Goal: Information Seeking & Learning: Learn about a topic

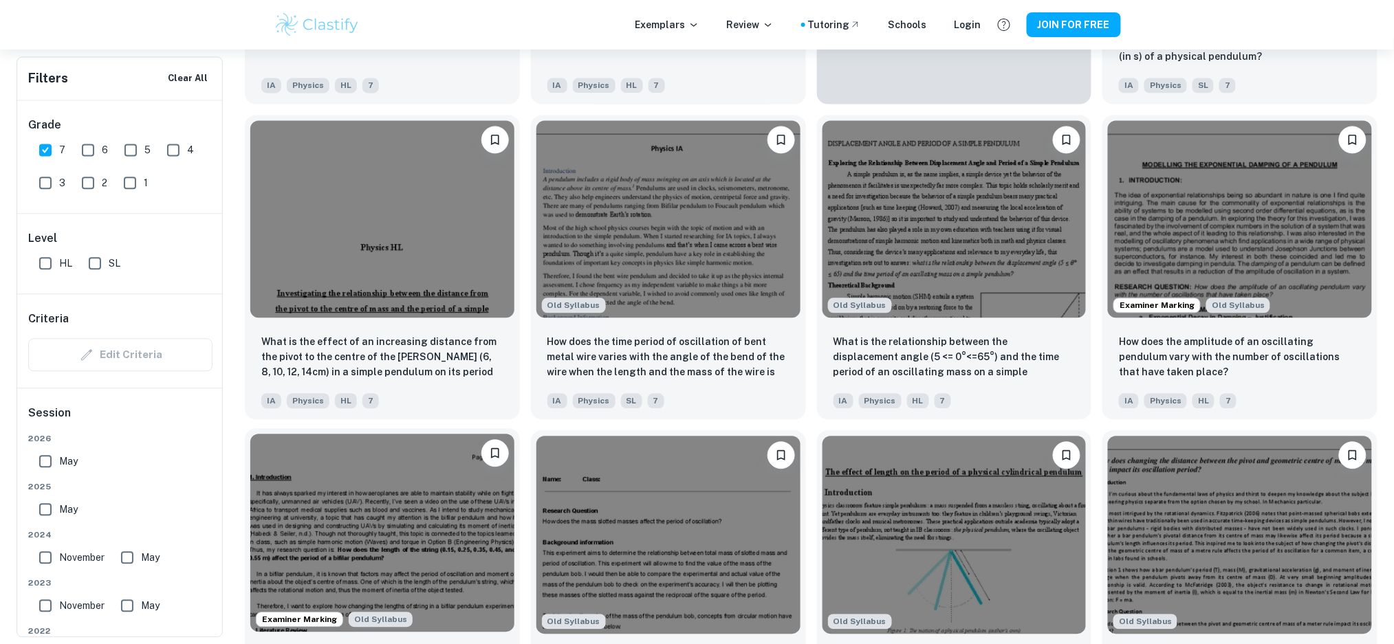
scroll to position [1009, 0]
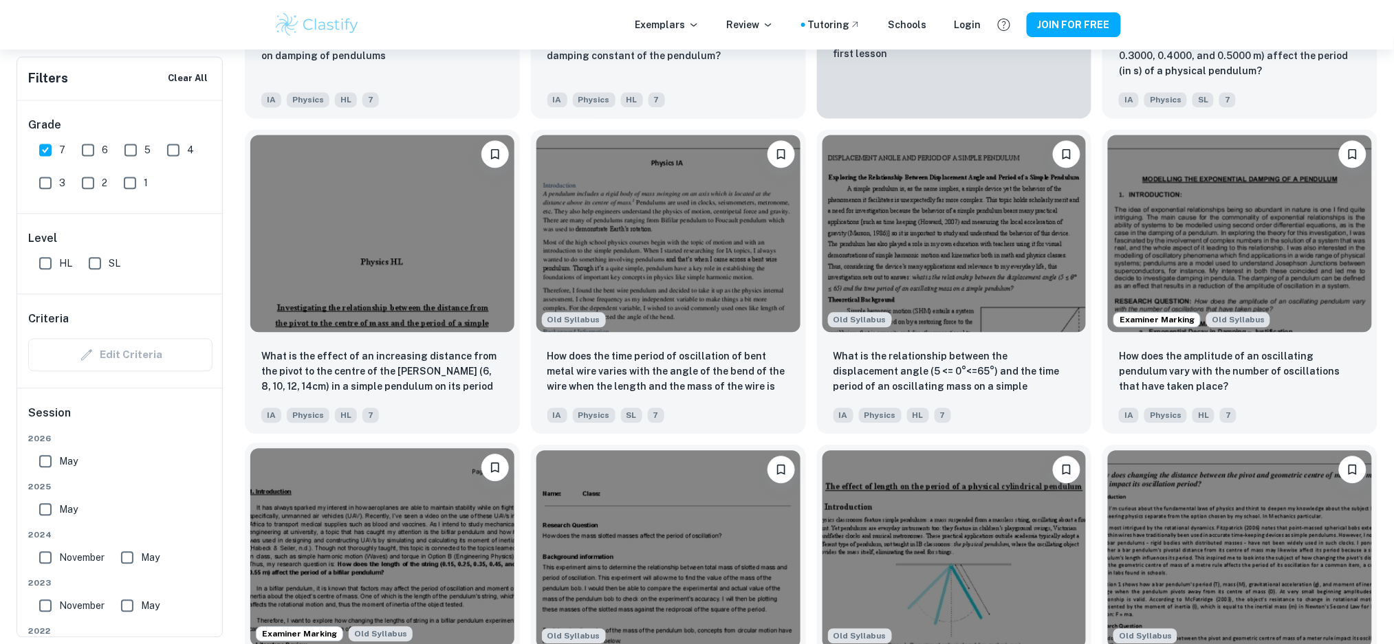
click at [438, 236] on img at bounding box center [382, 234] width 264 height 198
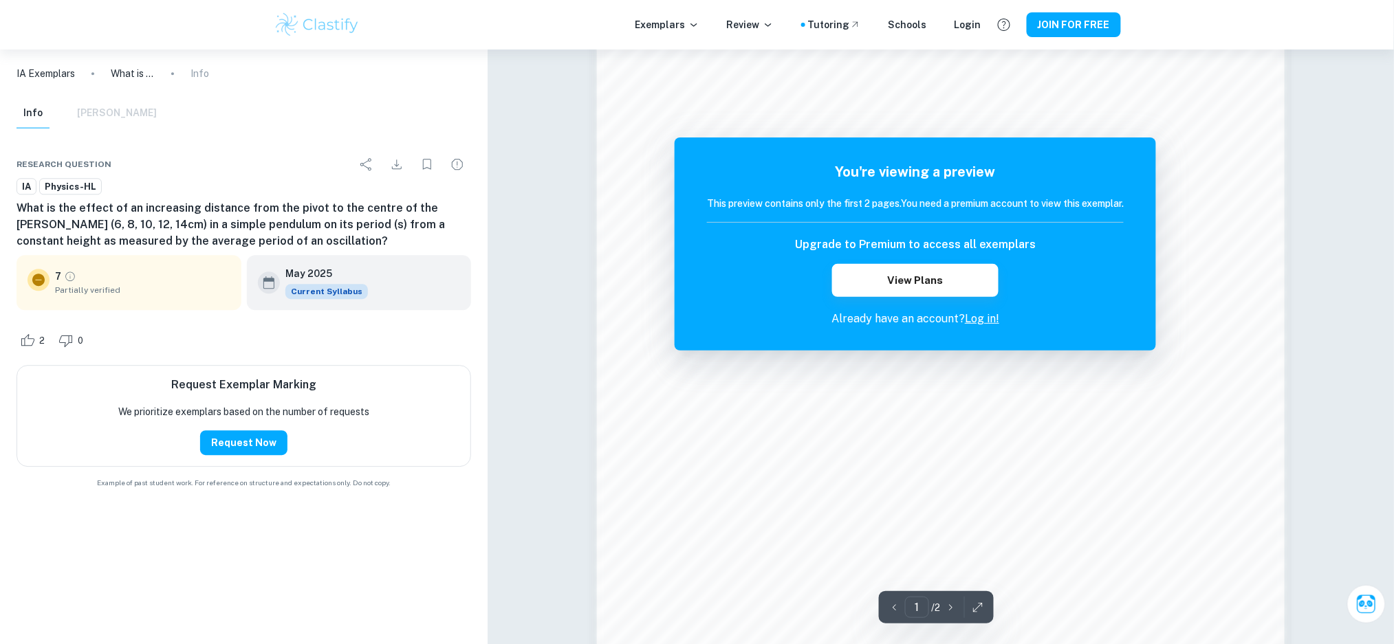
scroll to position [1192, 0]
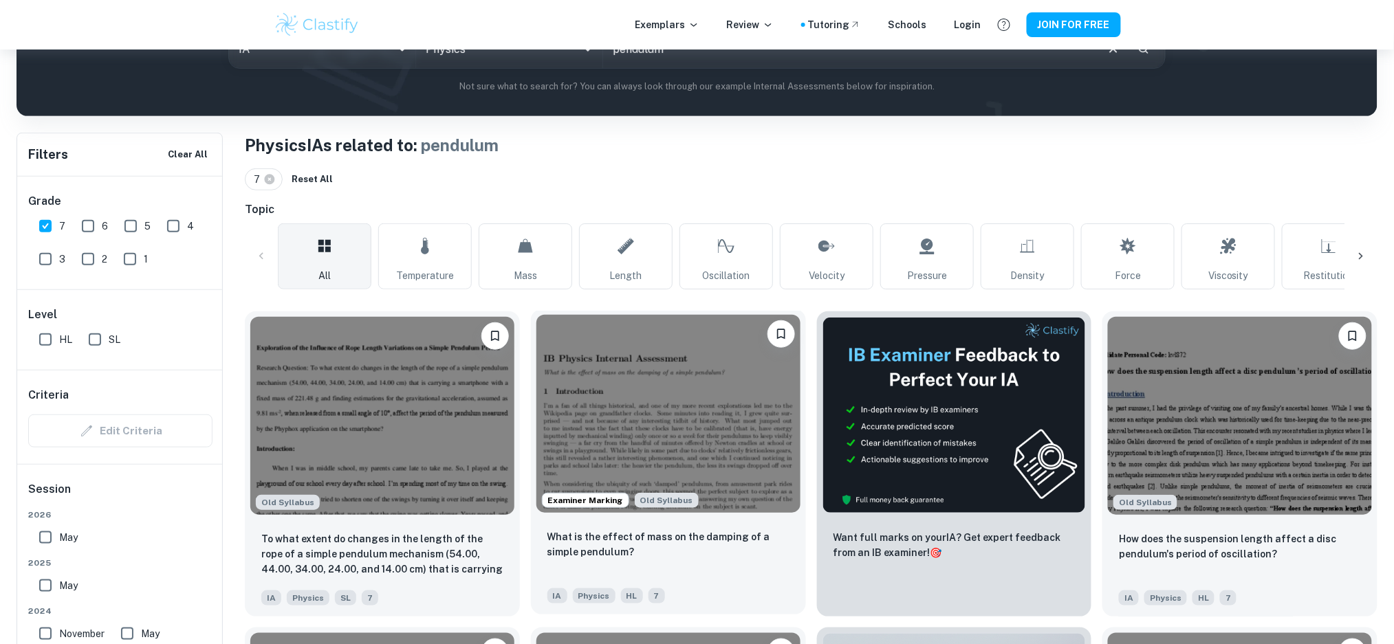
scroll to position [184, 0]
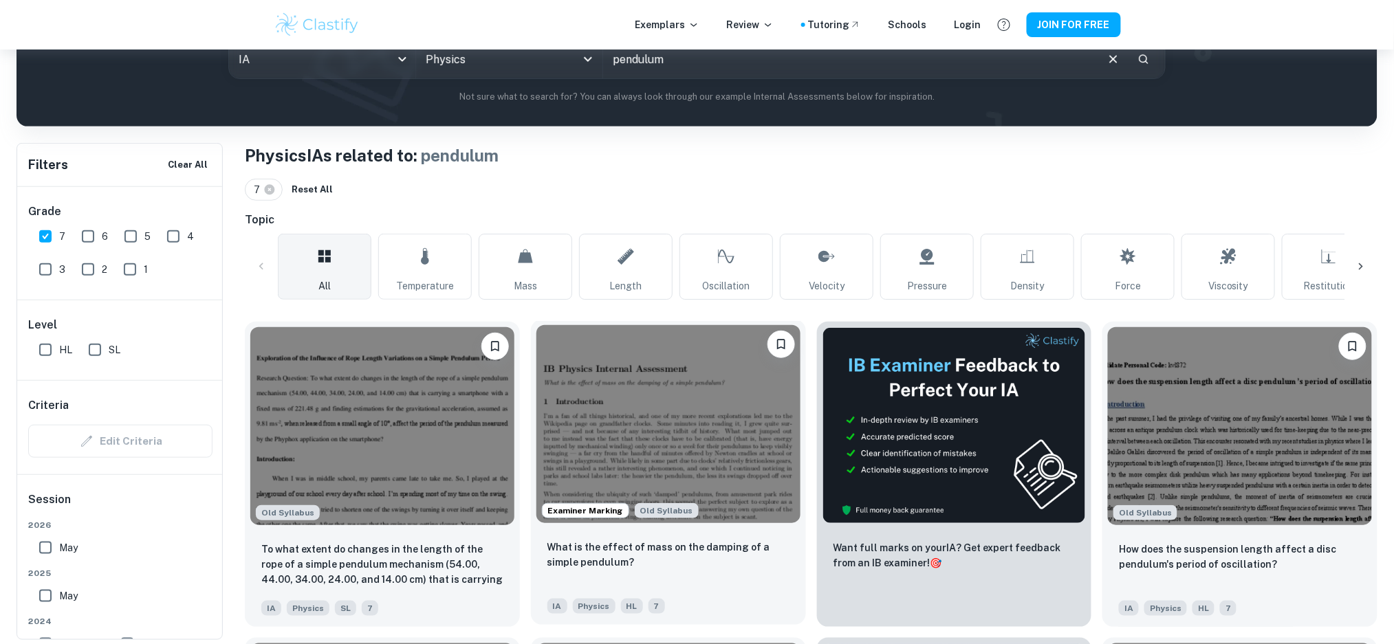
click at [632, 399] on img at bounding box center [668, 424] width 264 height 198
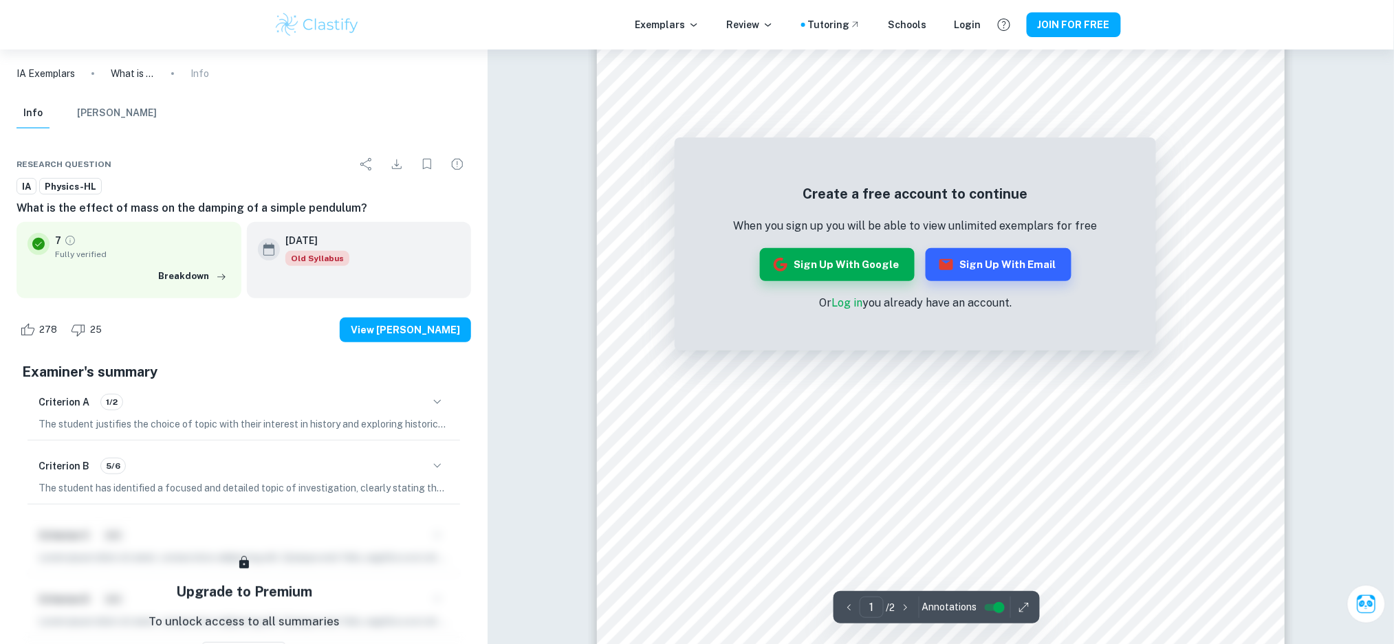
scroll to position [91, 0]
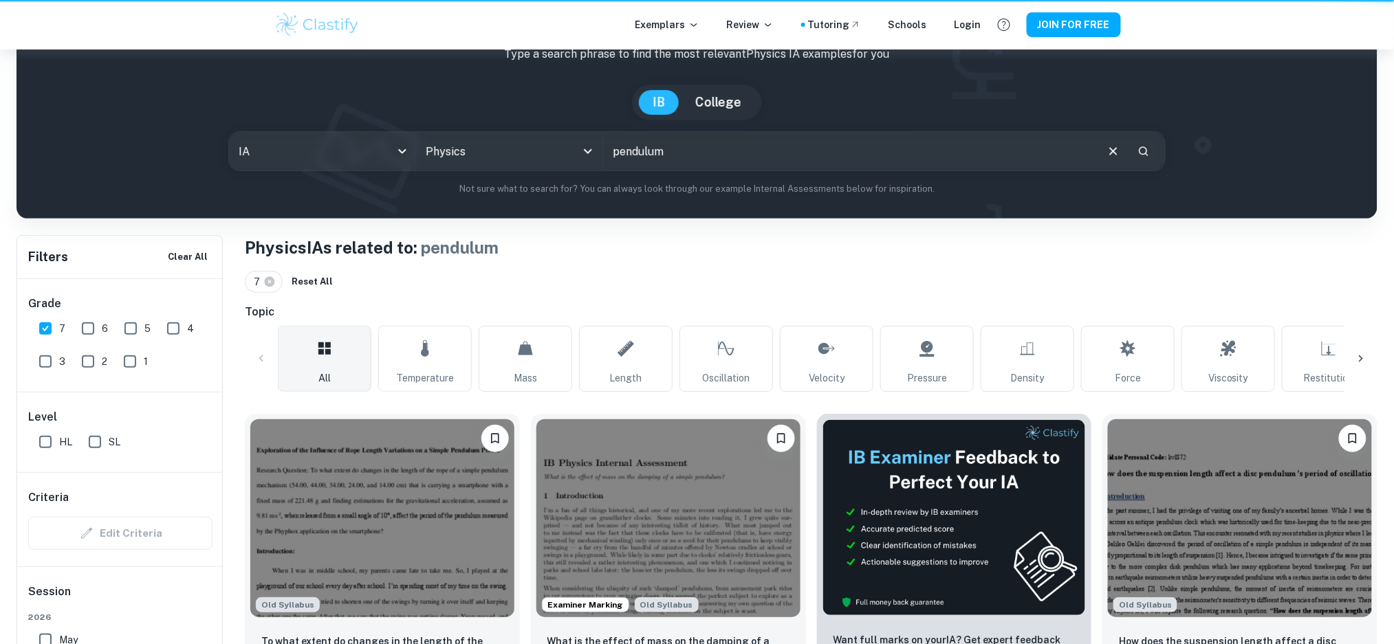
scroll to position [184, 0]
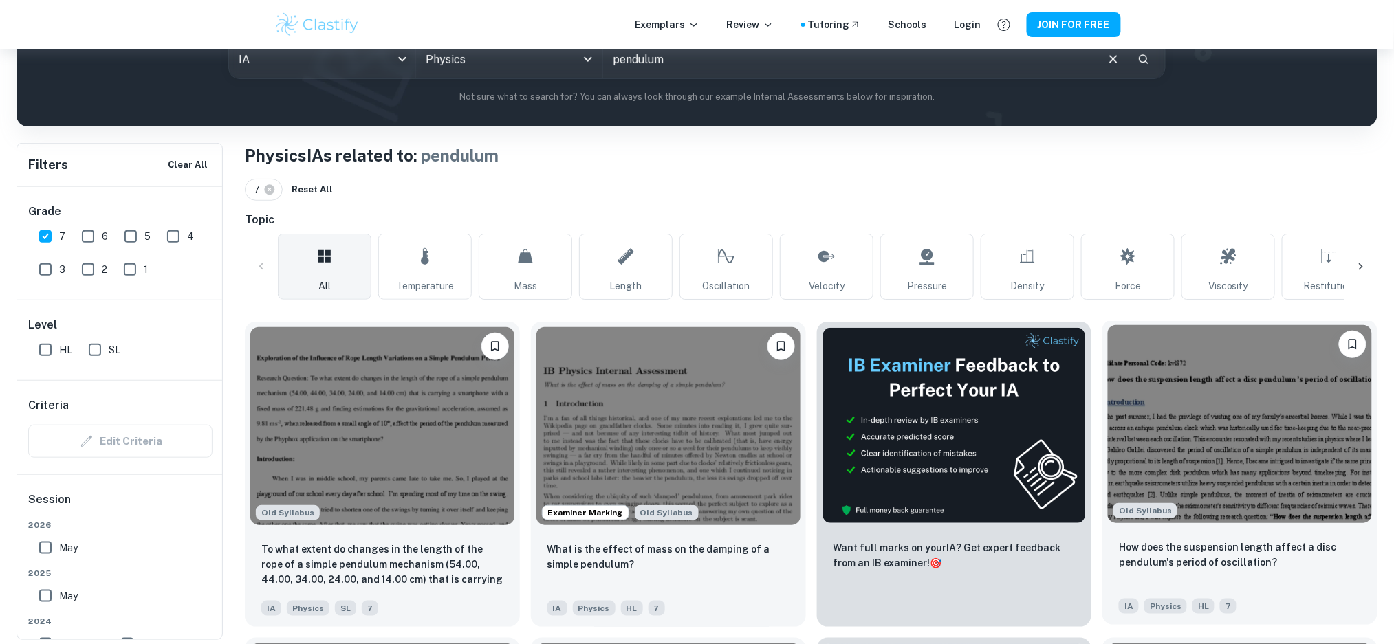
click at [1137, 417] on img at bounding box center [1240, 424] width 264 height 198
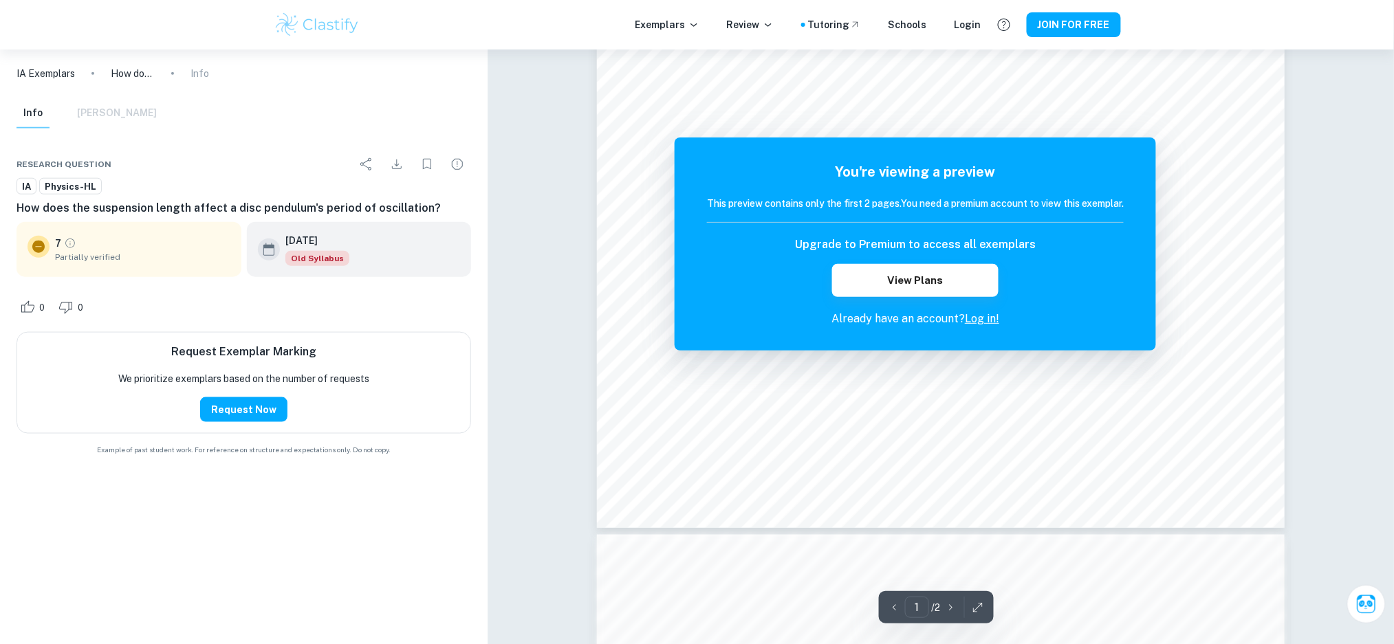
scroll to position [458, 0]
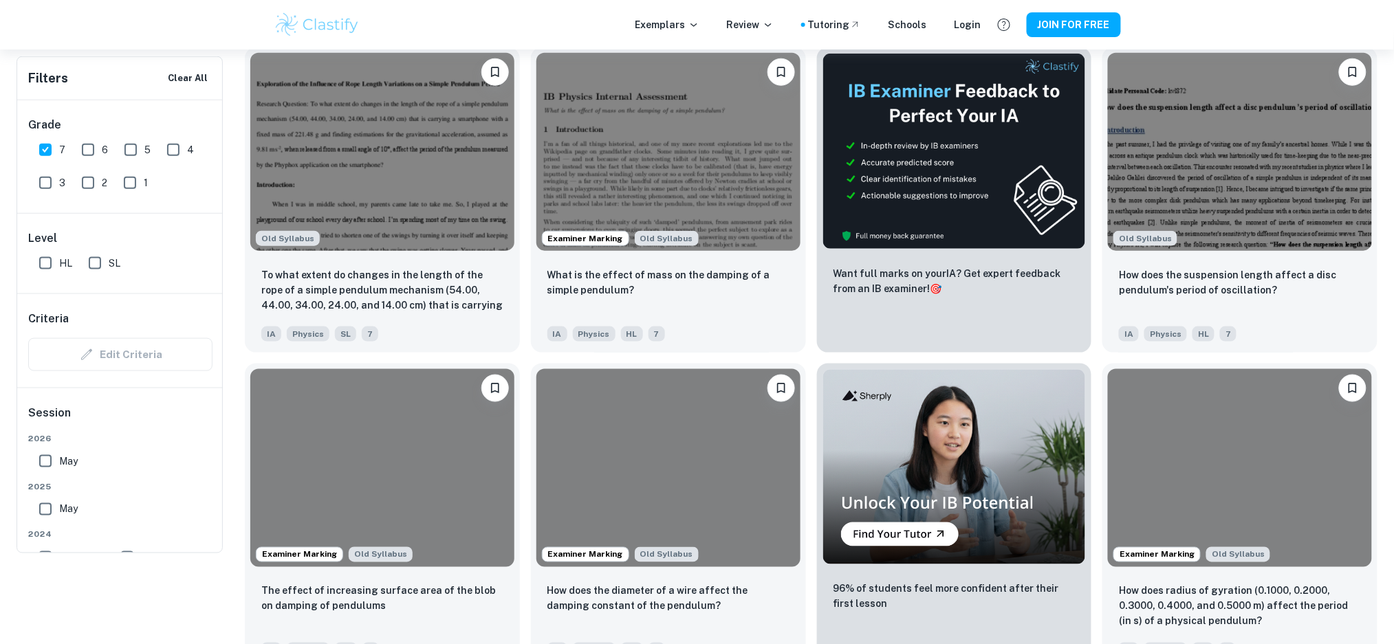
scroll to position [184, 0]
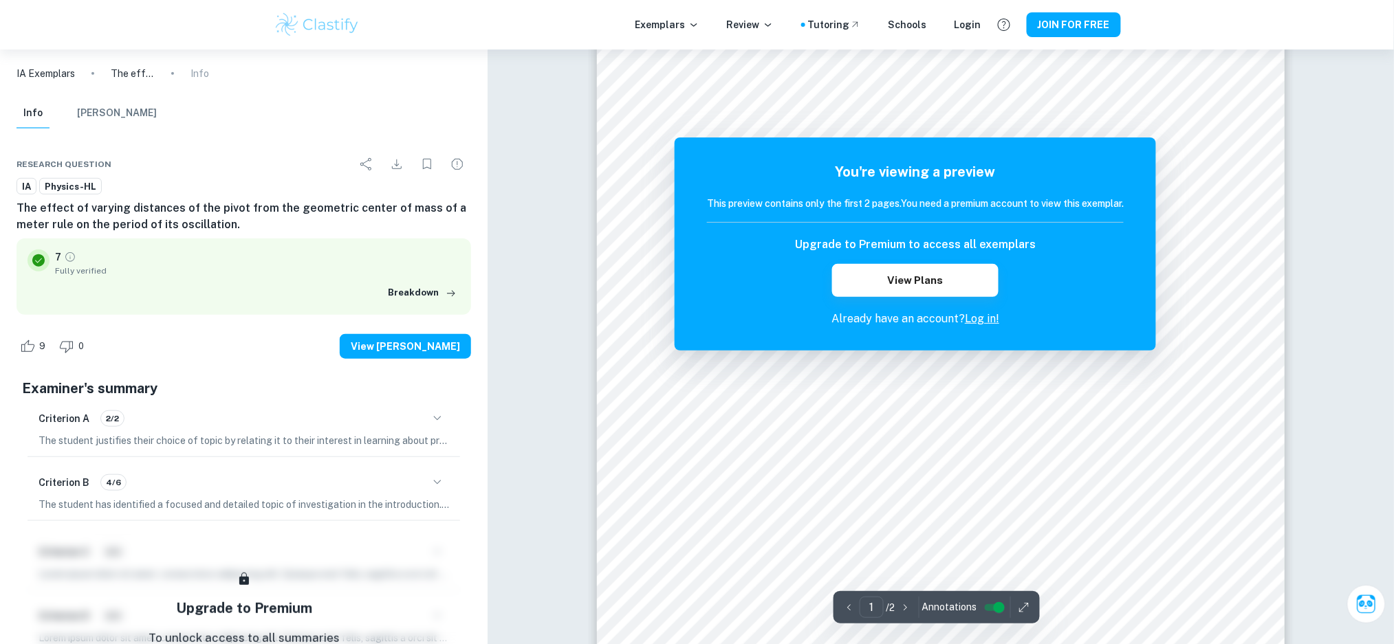
scroll to position [249, 0]
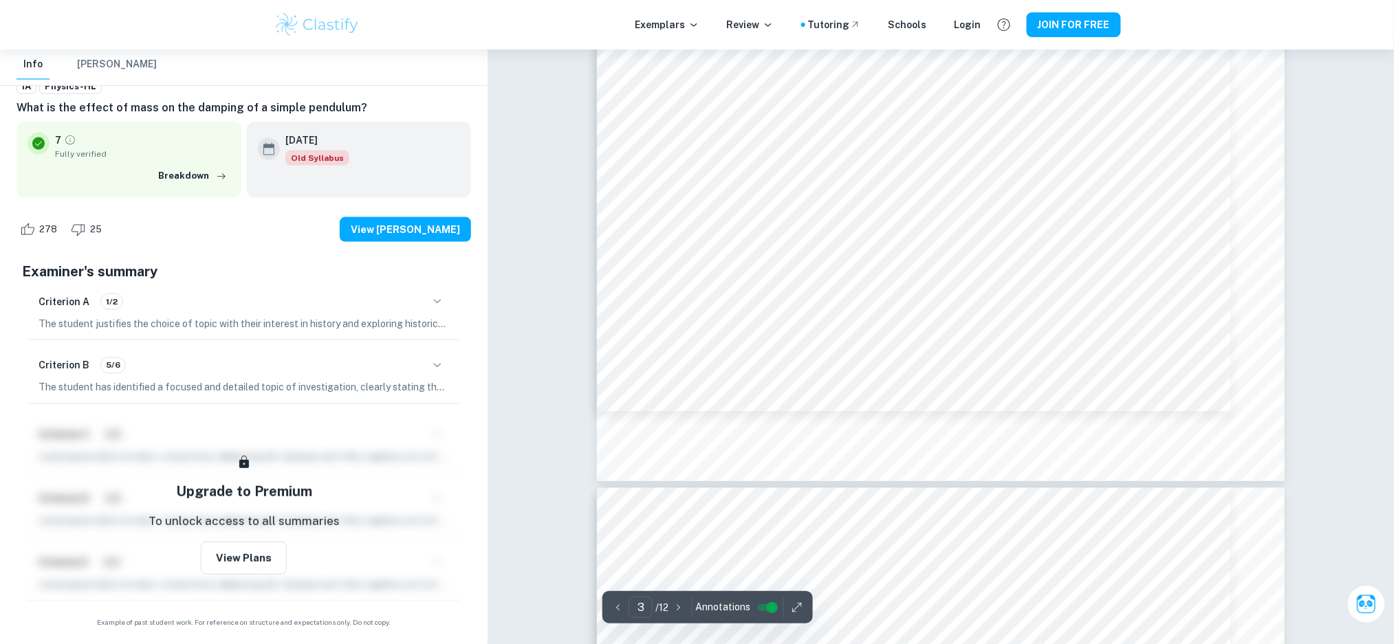
scroll to position [2476, 0]
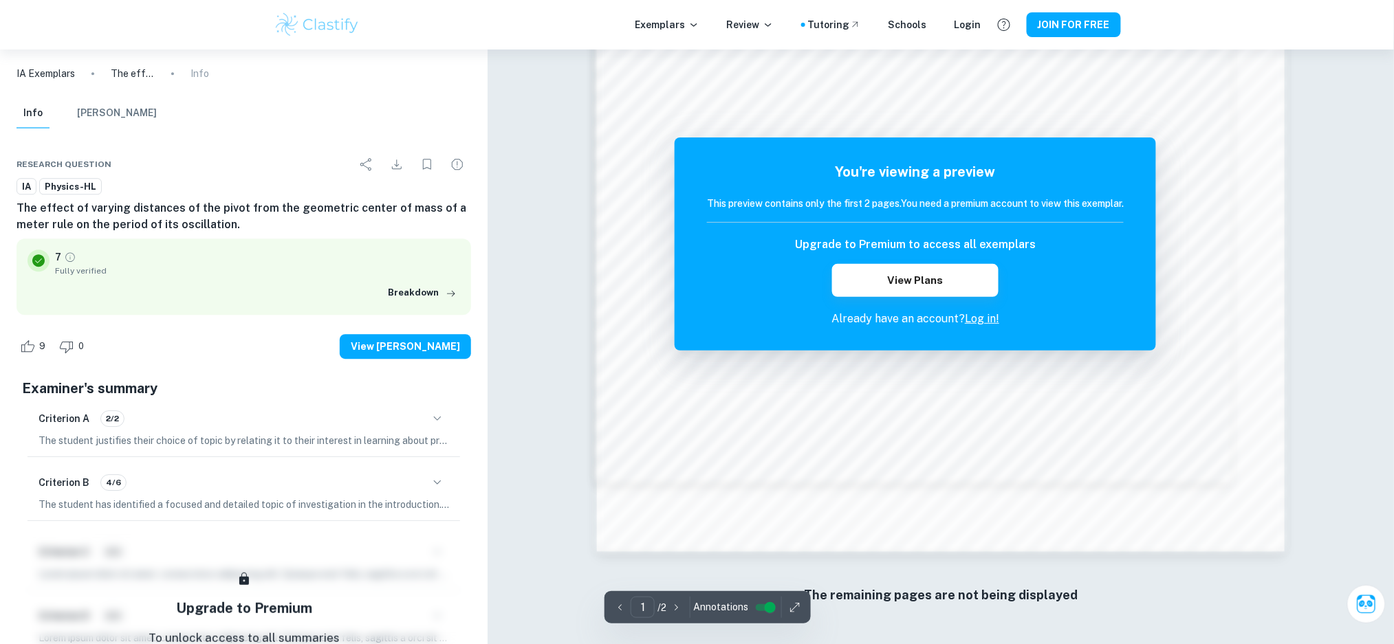
scroll to position [1300, 0]
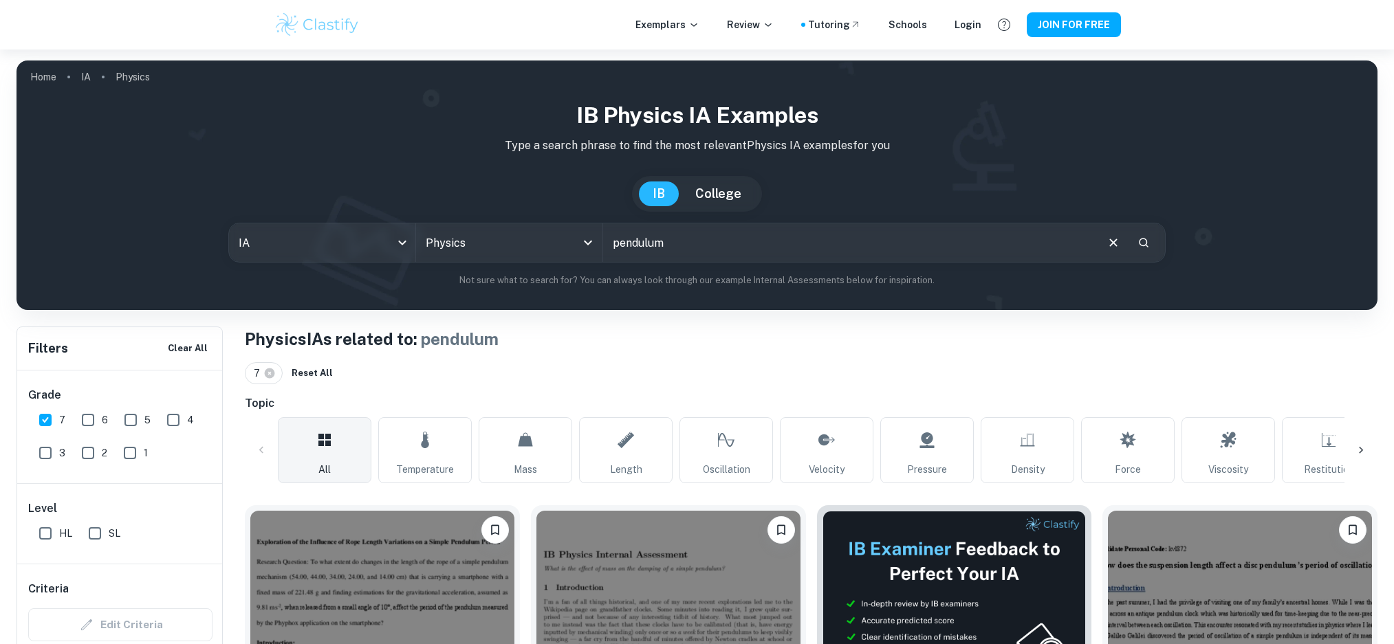
scroll to position [184, 0]
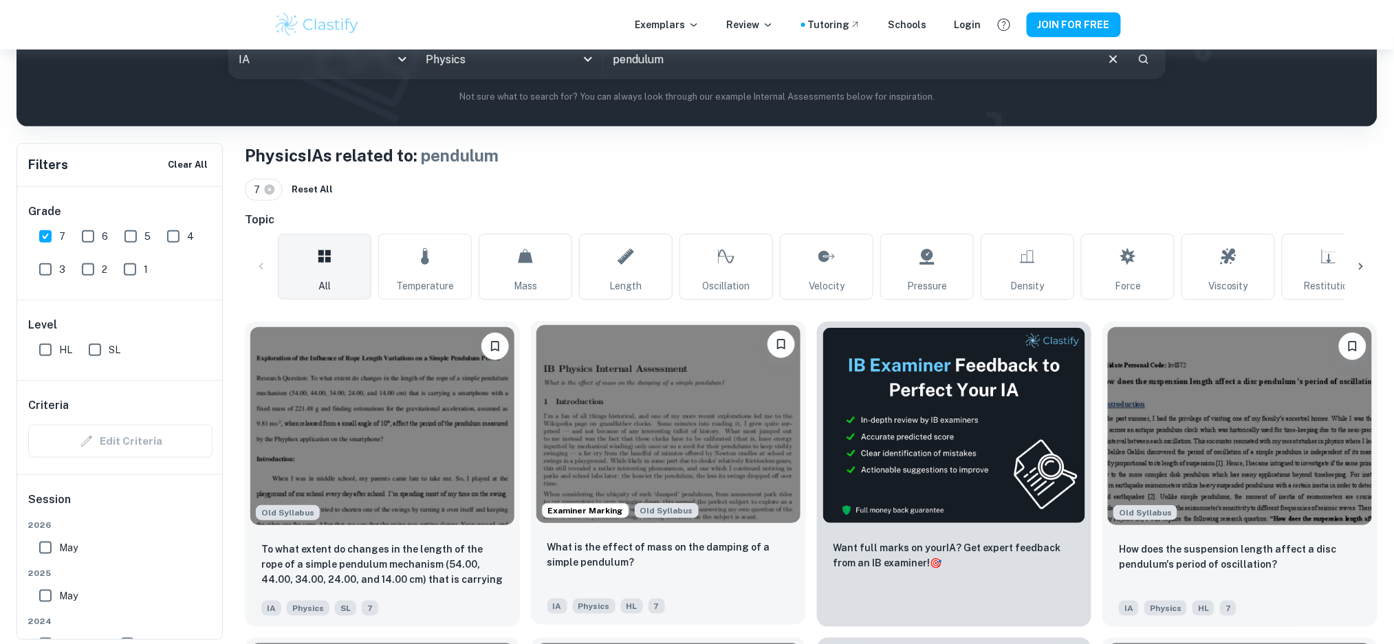
click at [580, 415] on img at bounding box center [668, 424] width 264 height 198
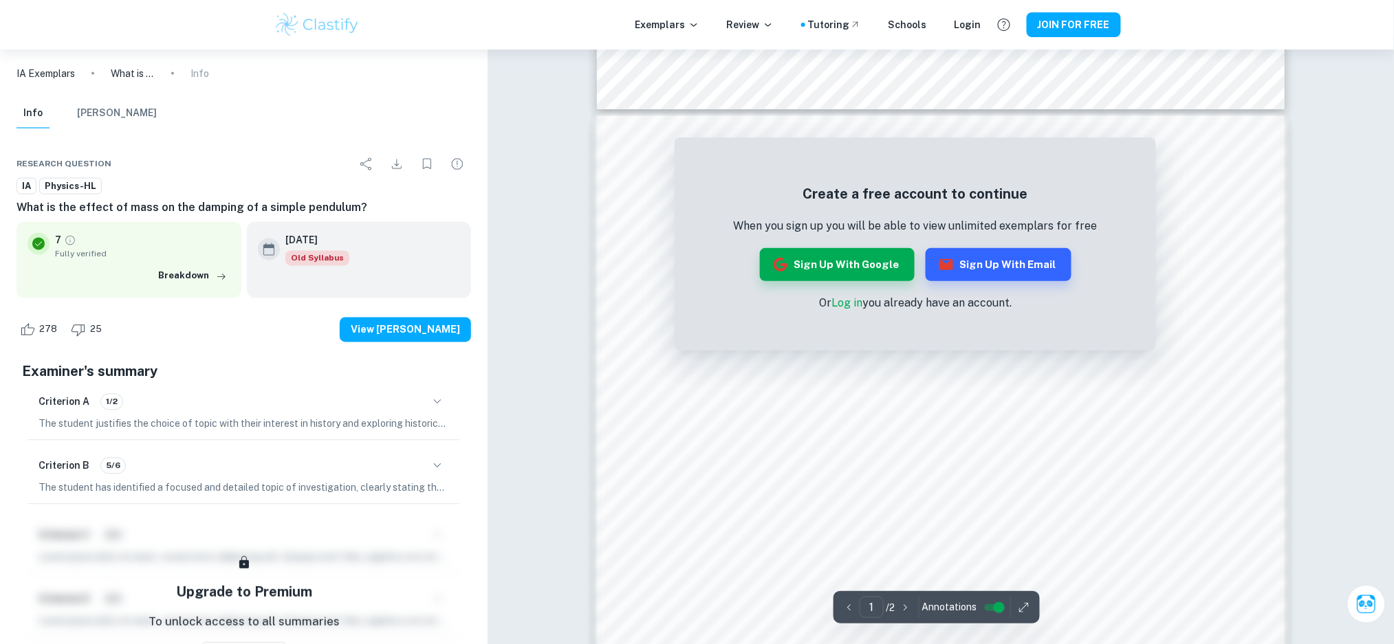
scroll to position [825, 0]
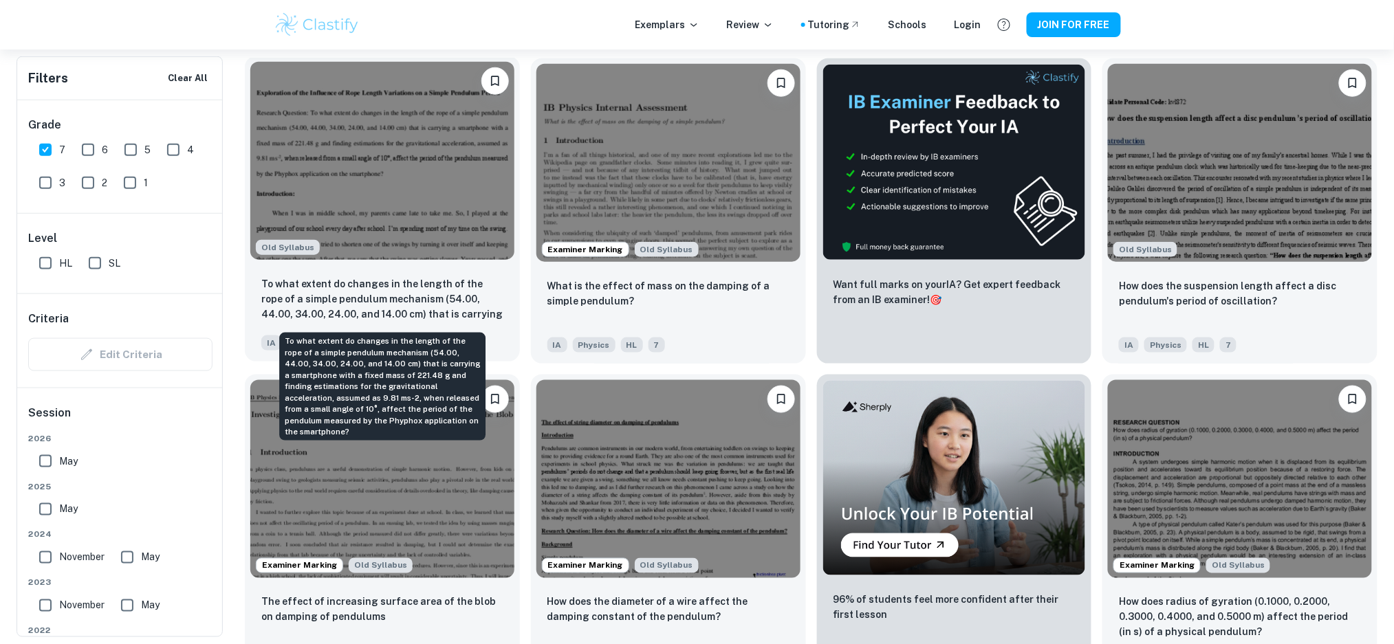
scroll to position [459, 0]
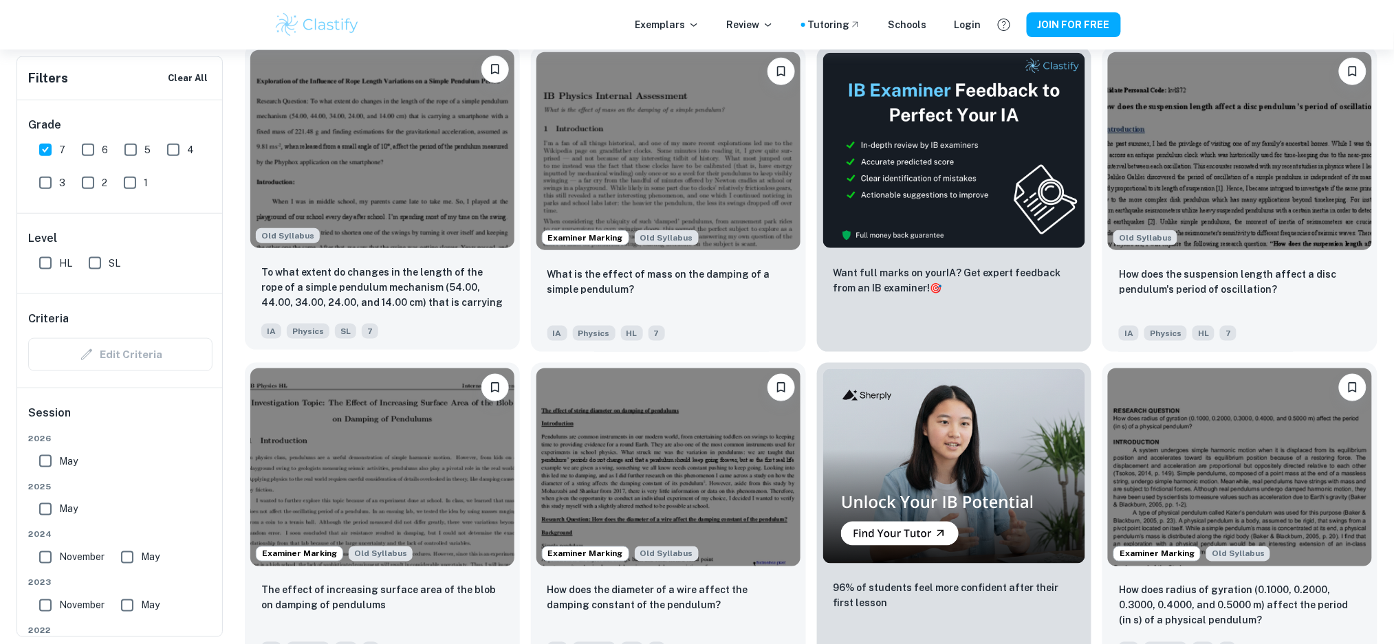
click at [434, 254] on div "To what extent do changes in the length of the rope of a simple pendulum mechan…" at bounding box center [382, 302] width 275 height 96
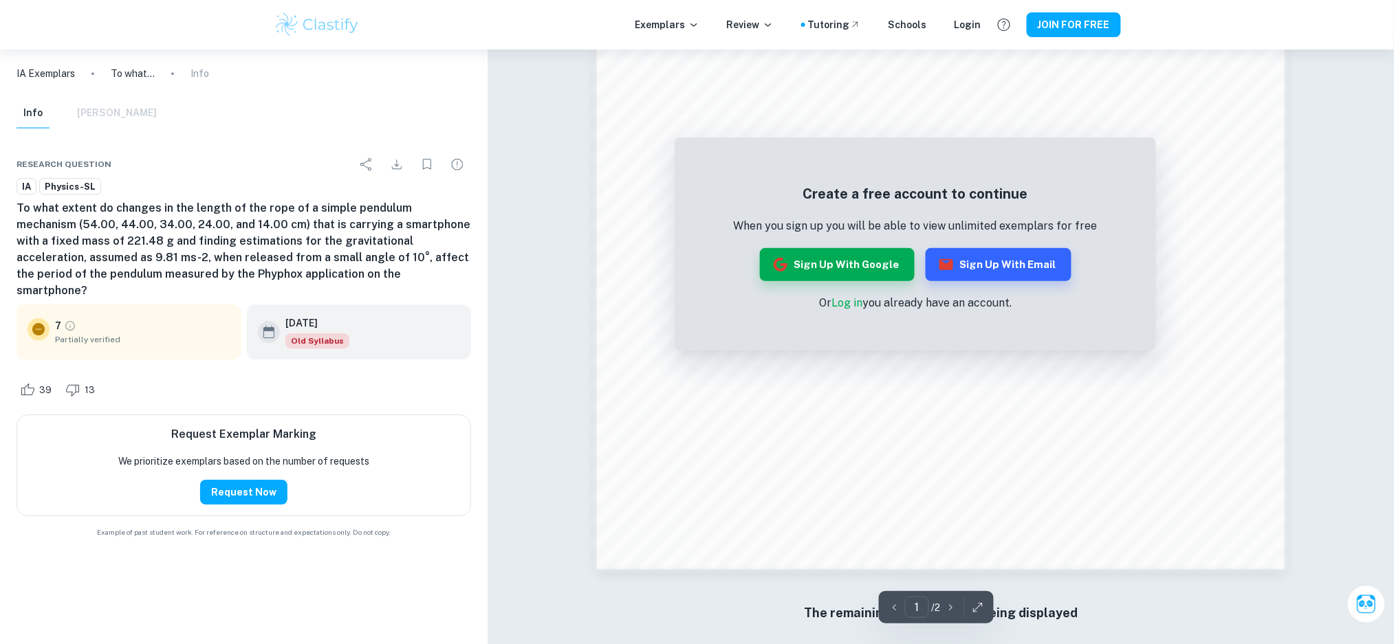
scroll to position [1465, 0]
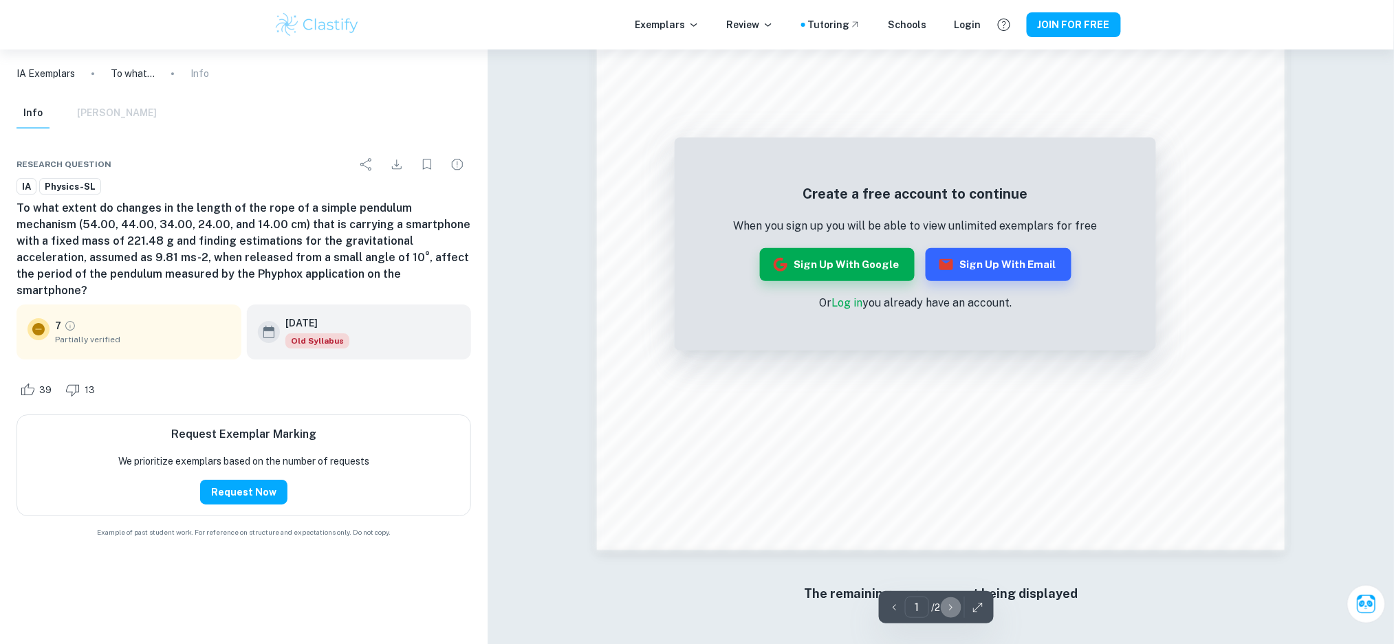
click at [948, 610] on icon "button" at bounding box center [951, 608] width 14 height 14
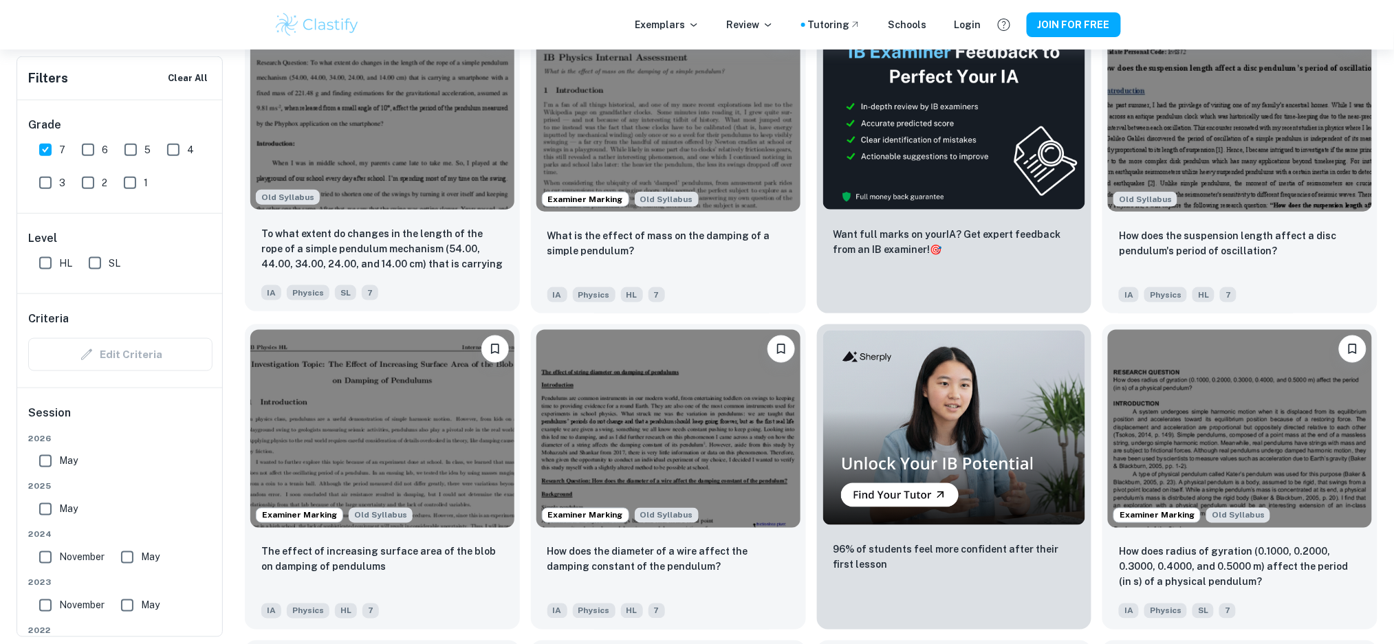
scroll to position [734, 0]
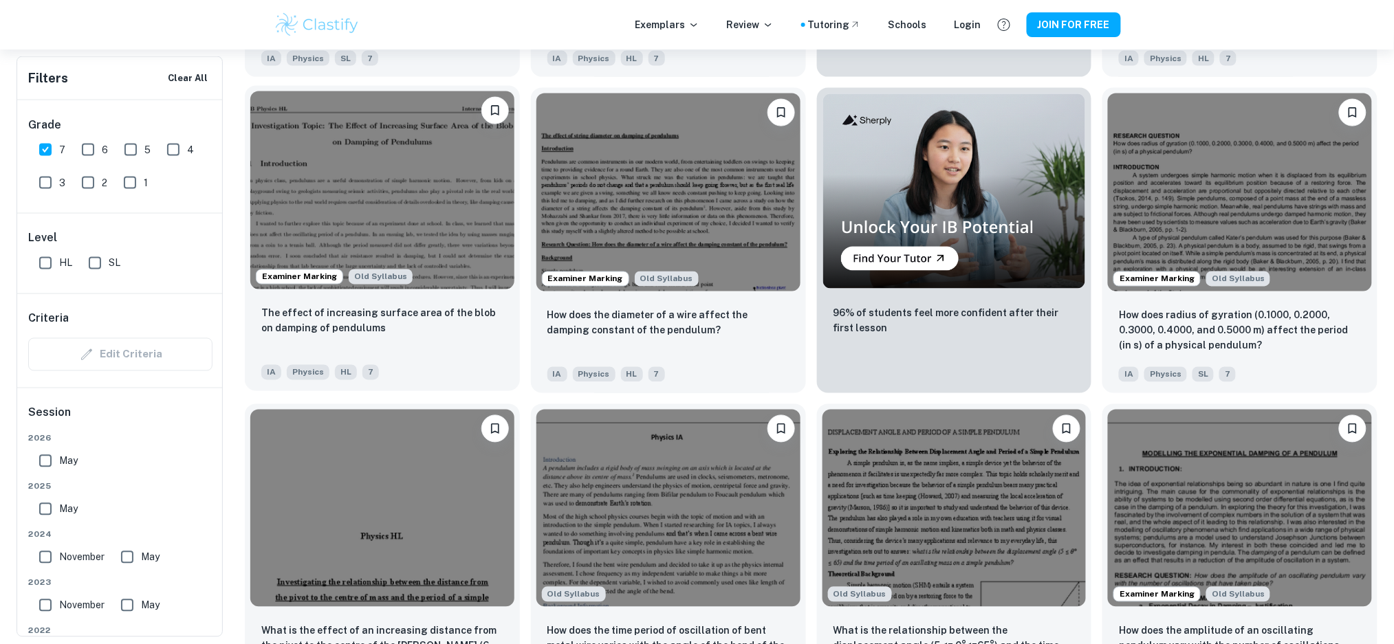
click at [424, 209] on img at bounding box center [382, 190] width 264 height 198
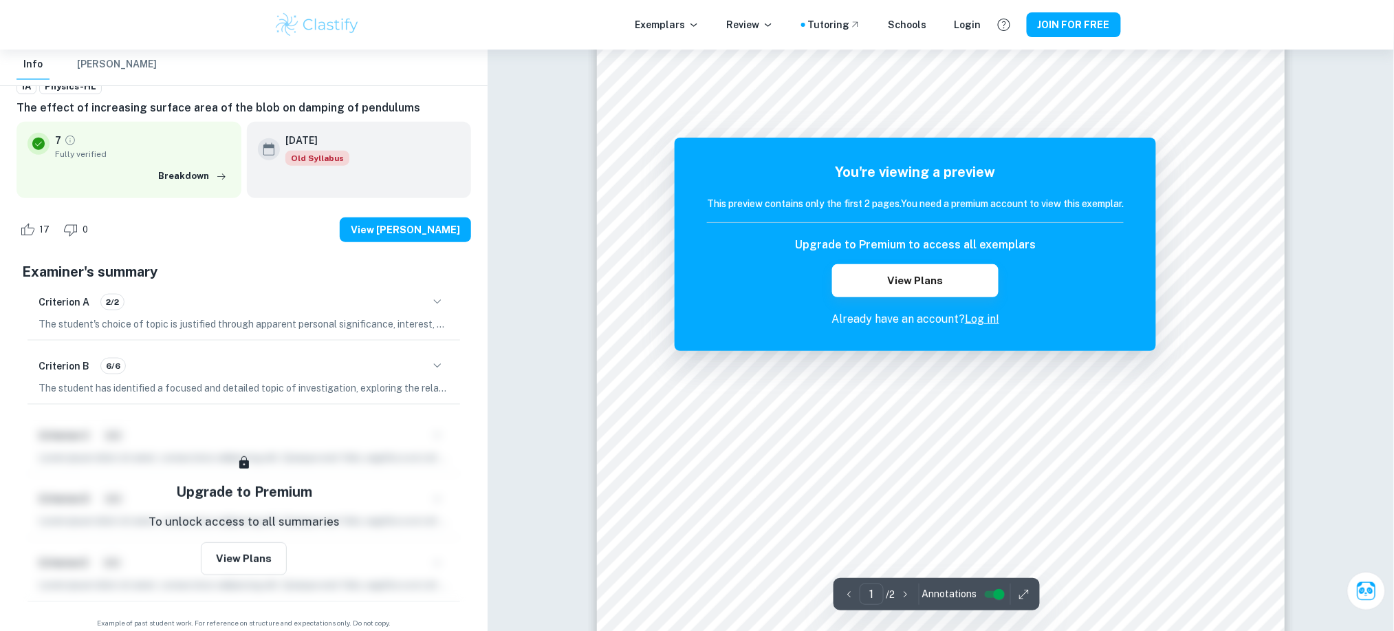
scroll to position [458, 0]
